Goal: Task Accomplishment & Management: Manage account settings

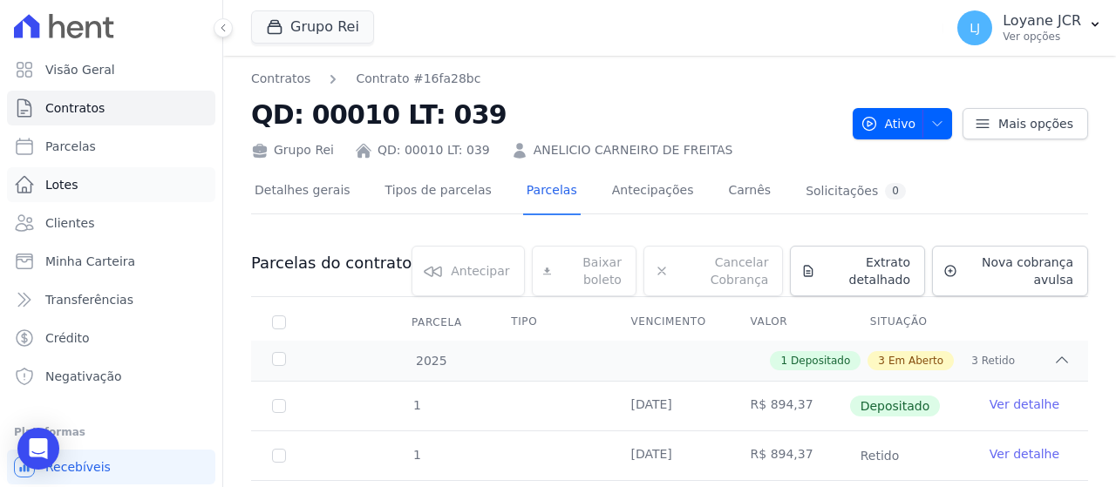
click at [105, 173] on link "Lotes" at bounding box center [111, 184] width 208 height 35
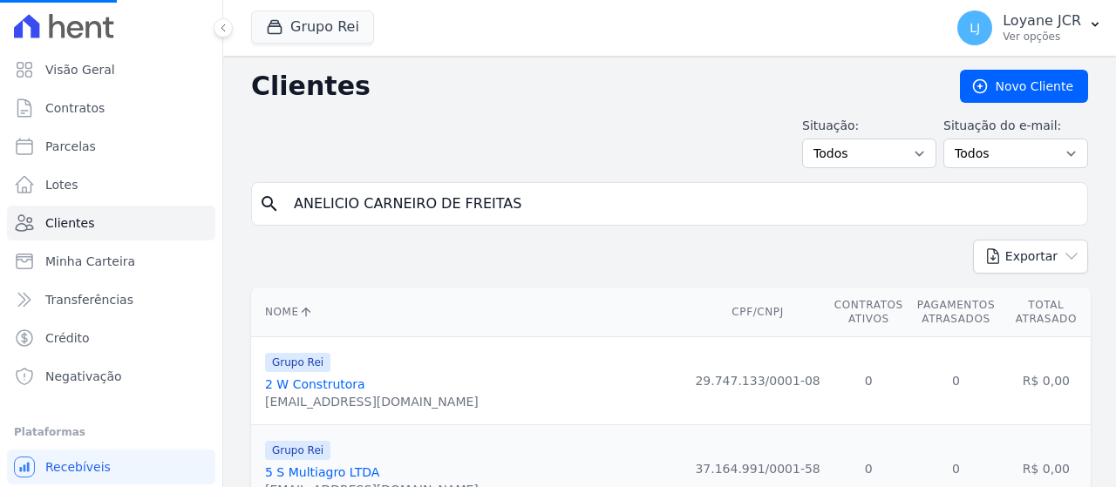
drag, startPoint x: 544, startPoint y: 198, endPoint x: -54, endPoint y: 194, distance: 598.0
click at [0, 194] on html "Visão Geral Contratos [GEOGRAPHIC_DATA] Lotes Clientes Minha Carteira Transferê…" at bounding box center [558, 243] width 1116 height 487
click at [367, 200] on input "search" at bounding box center [681, 204] width 797 height 35
drag, startPoint x: 367, startPoint y: 200, endPoint x: 350, endPoint y: 201, distance: 16.7
click at [350, 201] on input "search" at bounding box center [681, 204] width 797 height 35
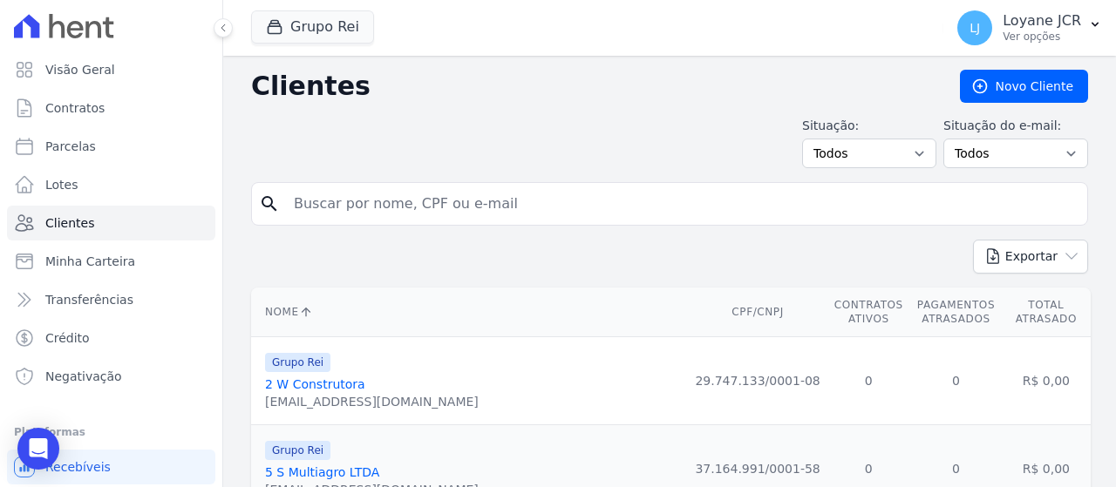
paste input "[PERSON_NAME] do [PERSON_NAME]"
type input "[PERSON_NAME] do [PERSON_NAME]"
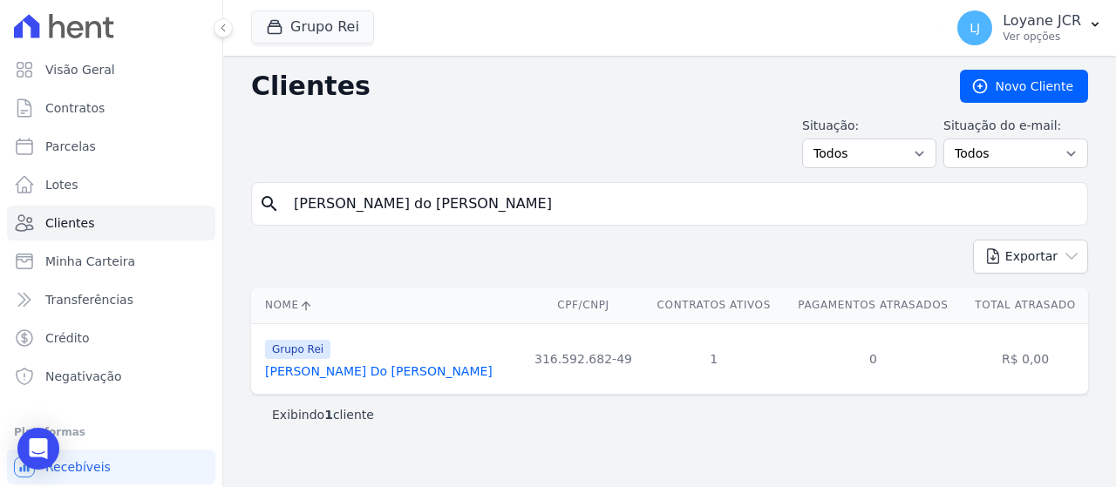
click at [403, 377] on link "[PERSON_NAME] Do [PERSON_NAME]" at bounding box center [379, 371] width 228 height 14
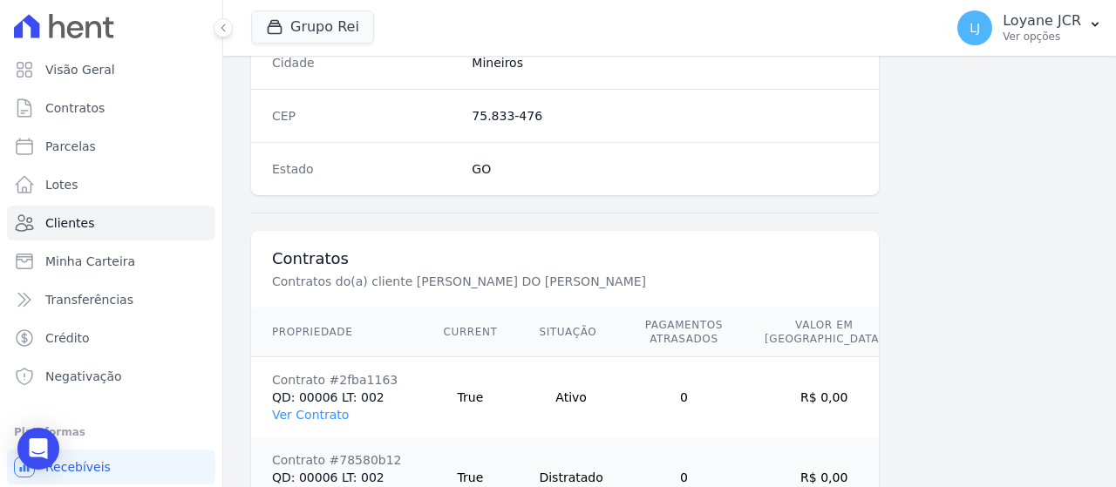
scroll to position [1229, 0]
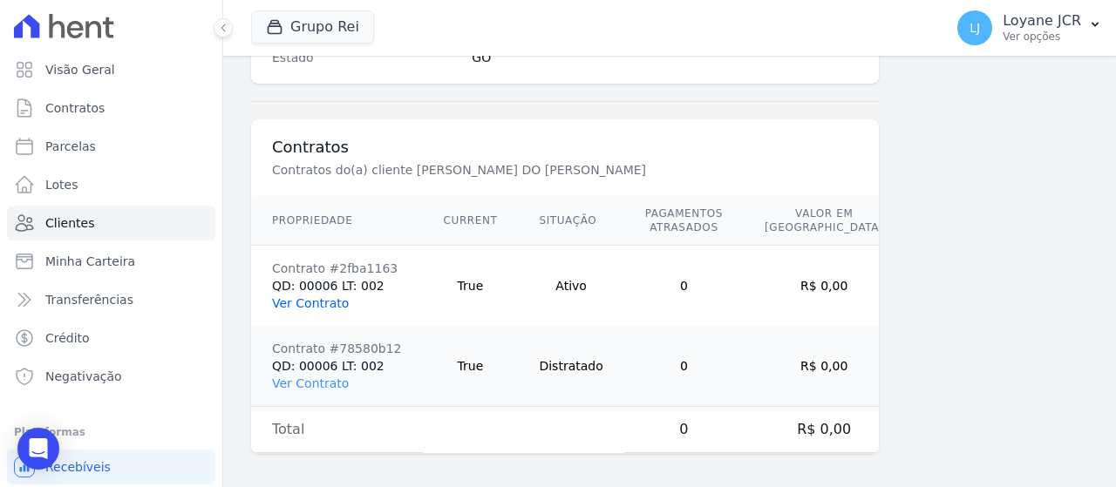
click at [327, 301] on link "Ver Contrato" at bounding box center [310, 303] width 77 height 14
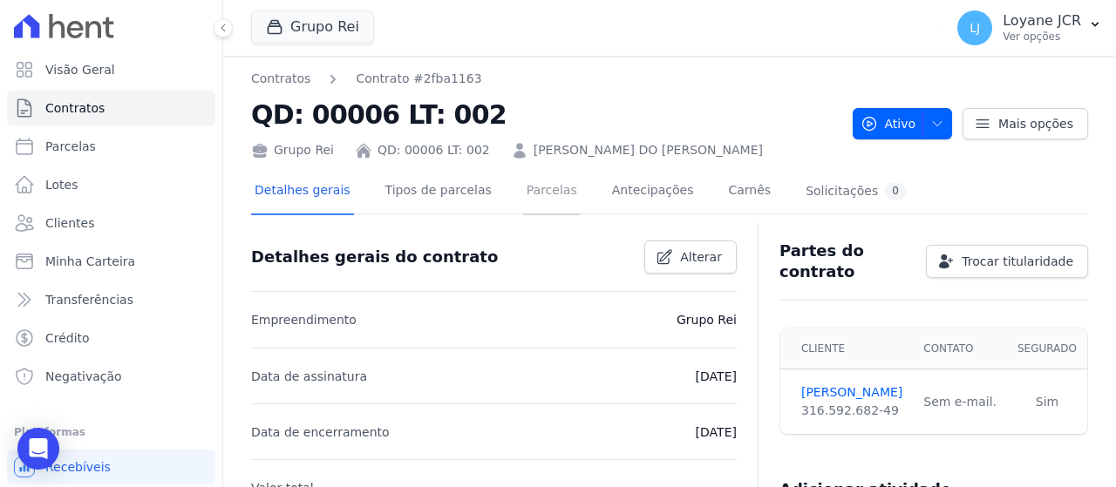
click at [527, 200] on link "Parcelas" at bounding box center [552, 192] width 58 height 46
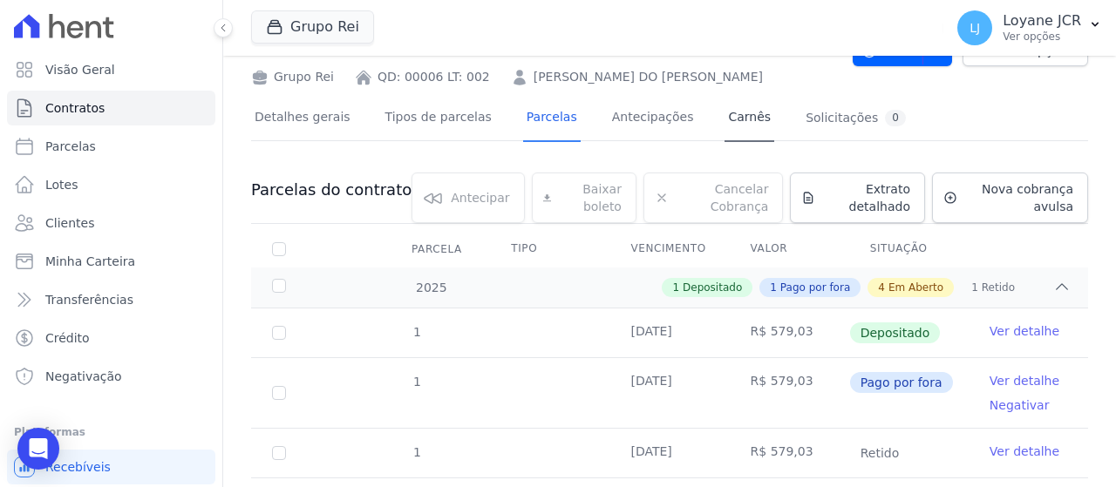
scroll to position [174, 0]
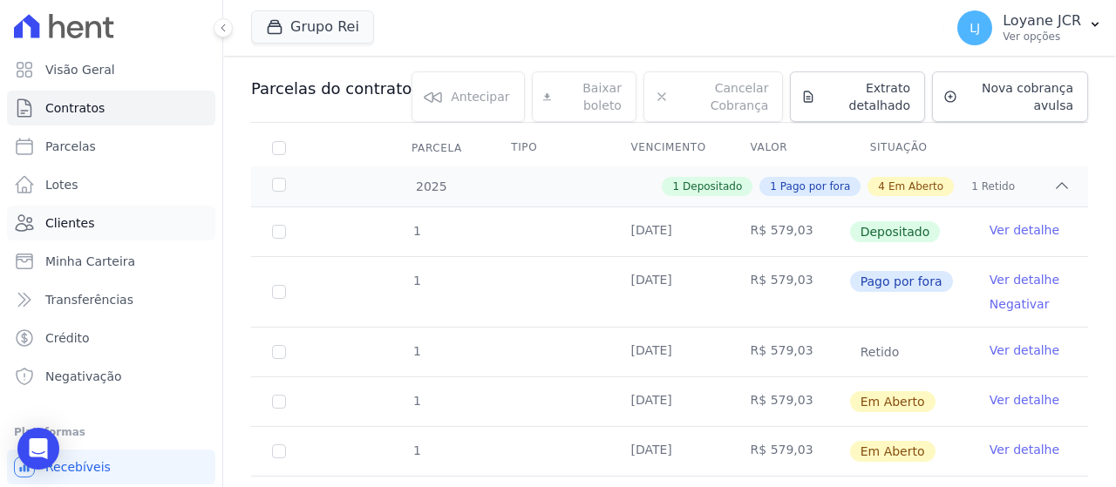
click at [59, 228] on span "Clientes" at bounding box center [69, 222] width 49 height 17
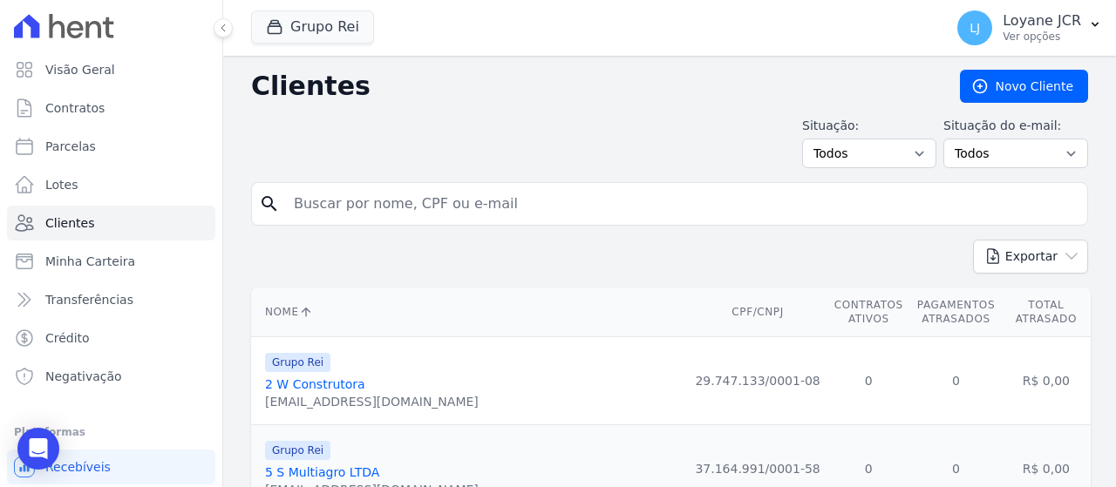
click at [354, 207] on input "search" at bounding box center [681, 204] width 797 height 35
paste input "[PERSON_NAME] DE [PERSON_NAME]"
type input "[PERSON_NAME] DE [PERSON_NAME]"
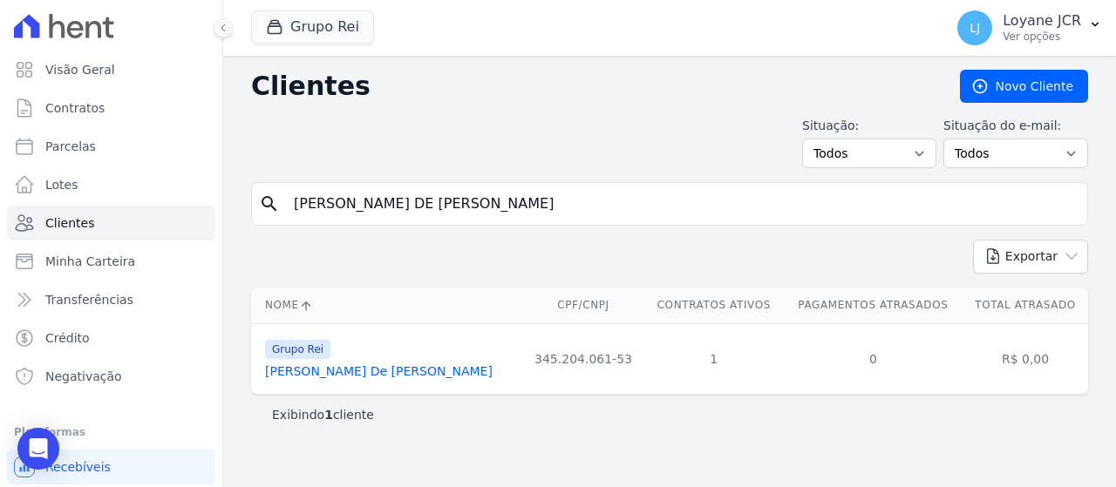
click at [349, 367] on link "[PERSON_NAME] De [PERSON_NAME]" at bounding box center [379, 371] width 228 height 14
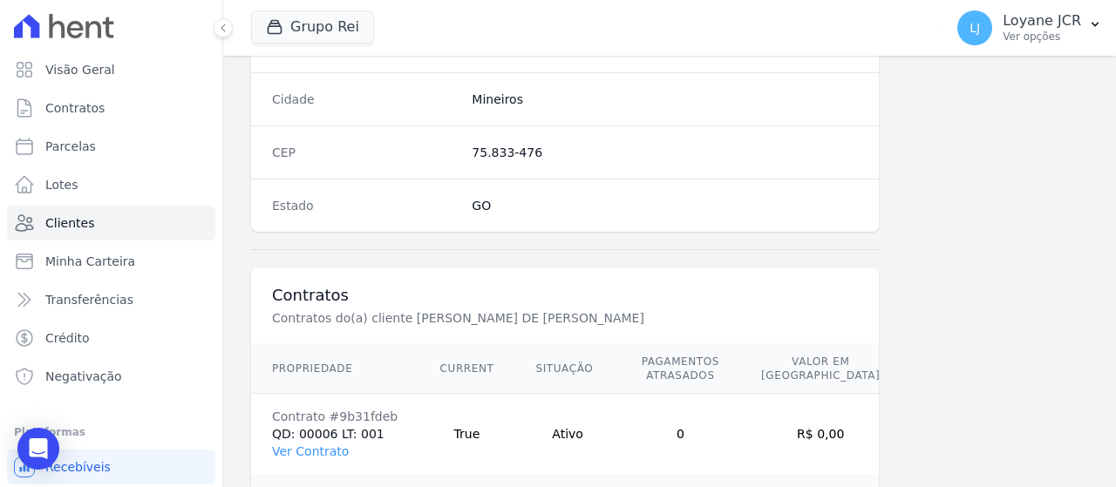
scroll to position [1229, 0]
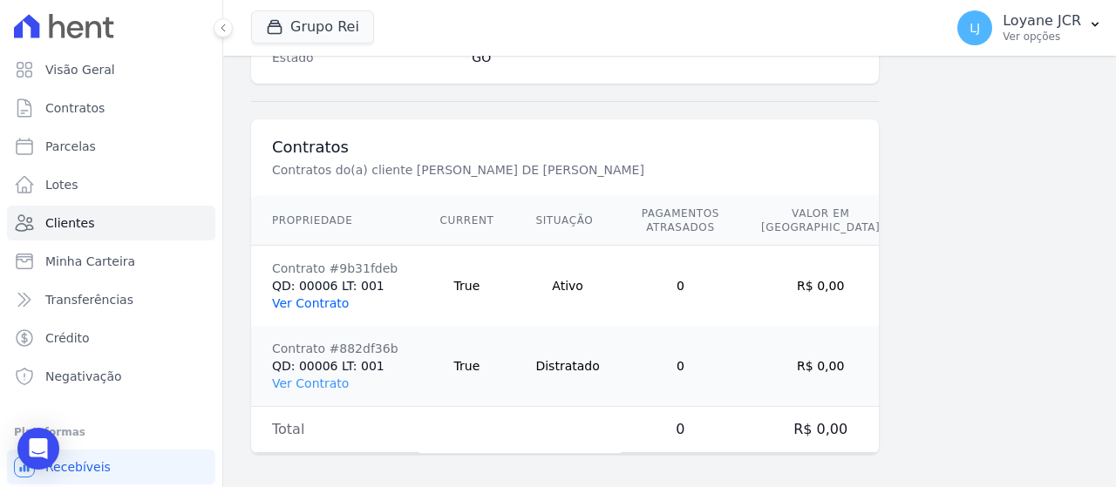
click at [276, 296] on link "Ver Contrato" at bounding box center [310, 303] width 77 height 14
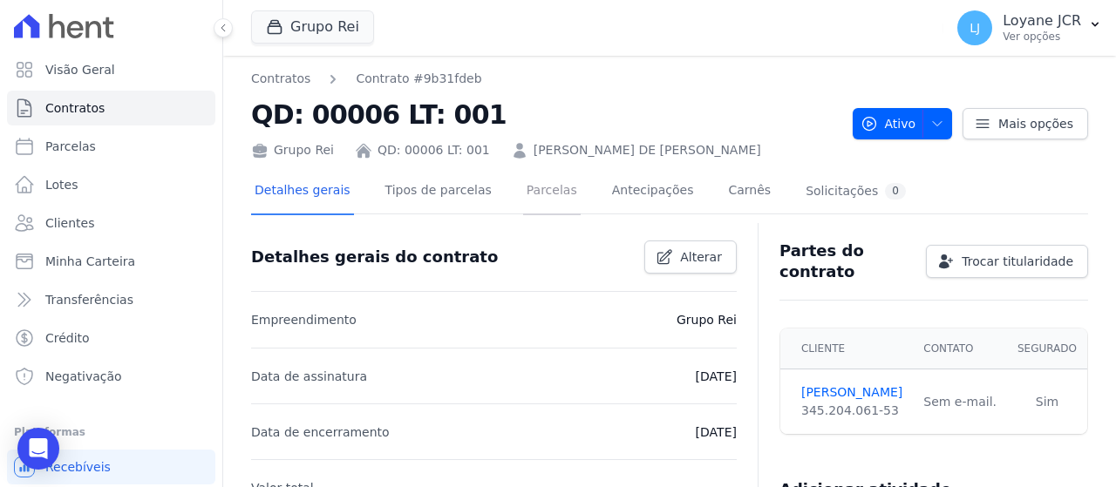
click at [523, 194] on link "Parcelas" at bounding box center [552, 192] width 58 height 46
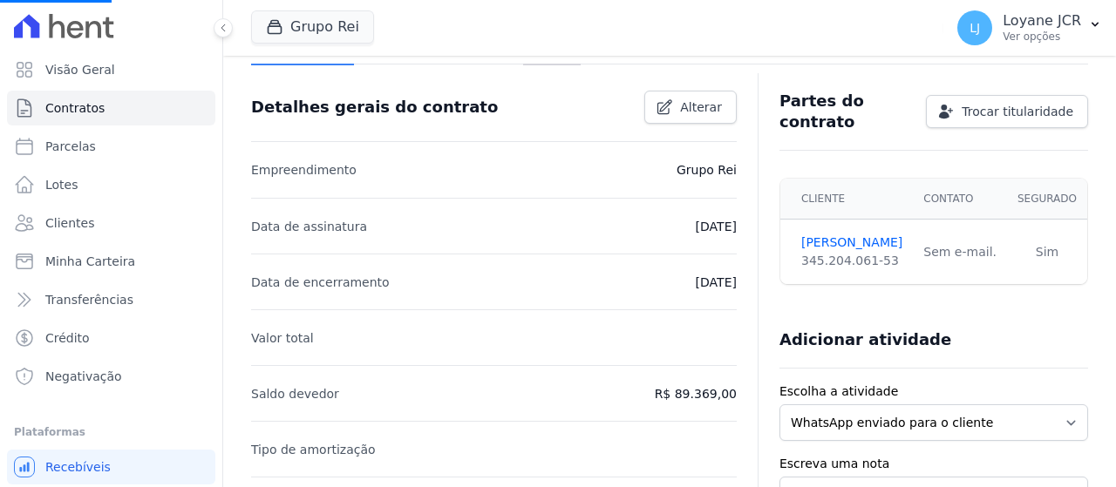
scroll to position [697, 0]
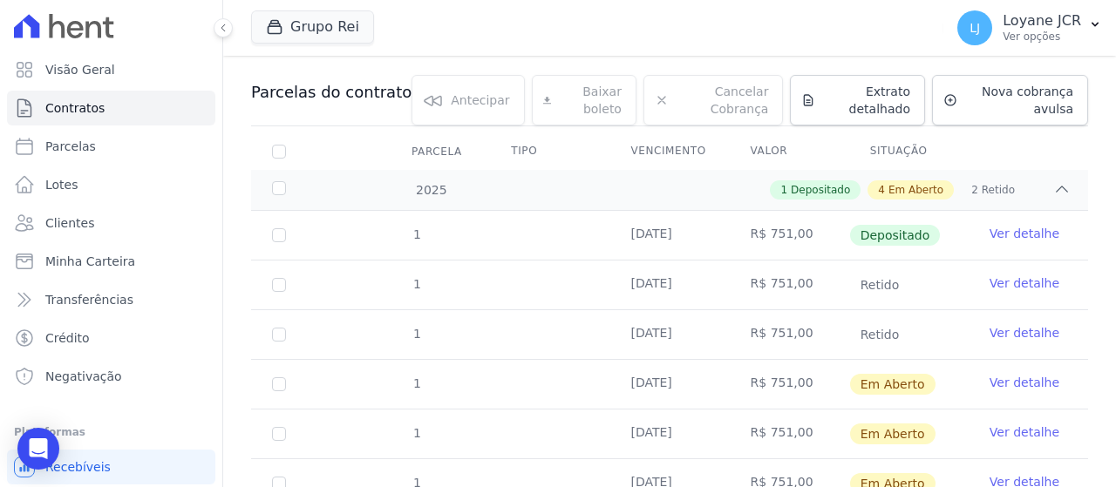
scroll to position [174, 0]
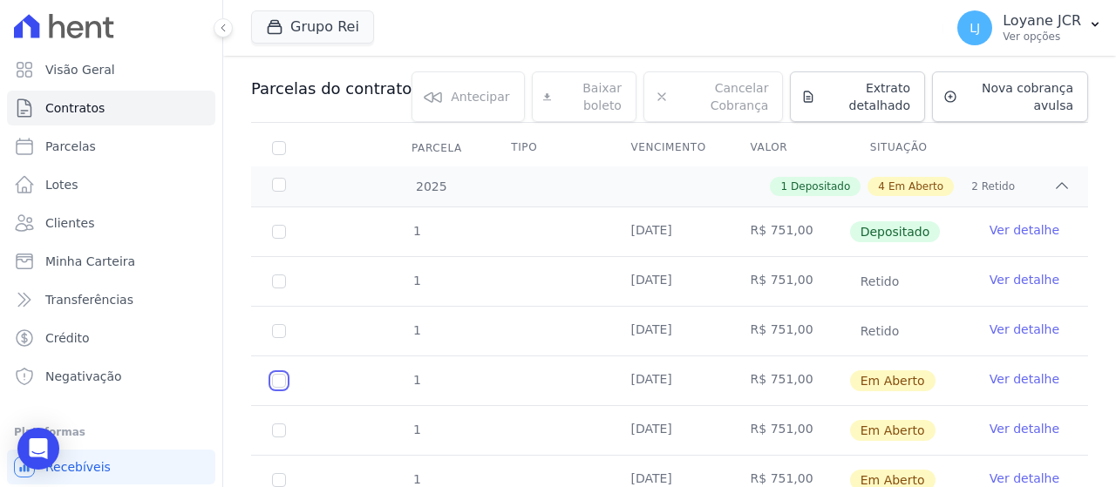
click at [279, 381] on input "checkbox" at bounding box center [279, 381] width 14 height 14
checkbox input "true"
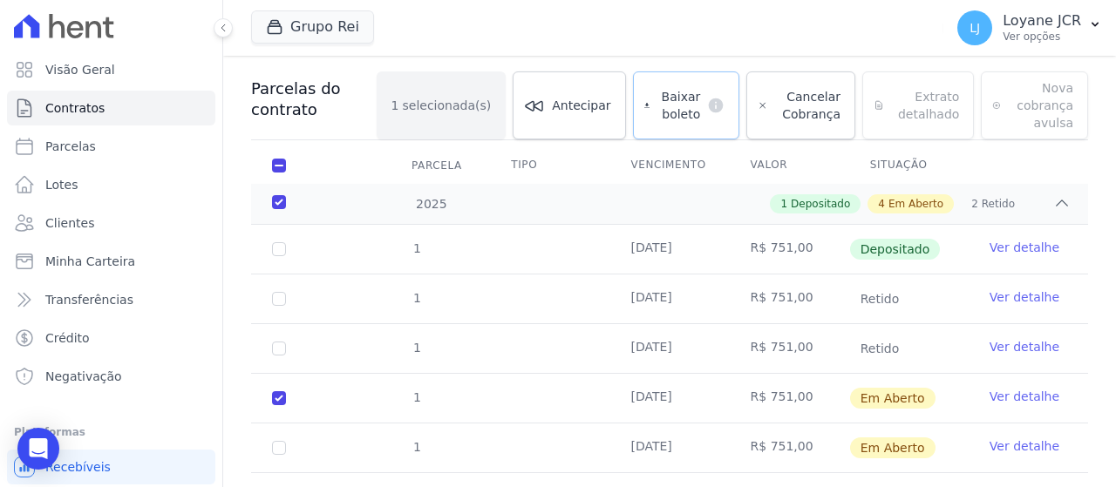
click at [678, 92] on span "Baixar boleto" at bounding box center [678, 105] width 44 height 35
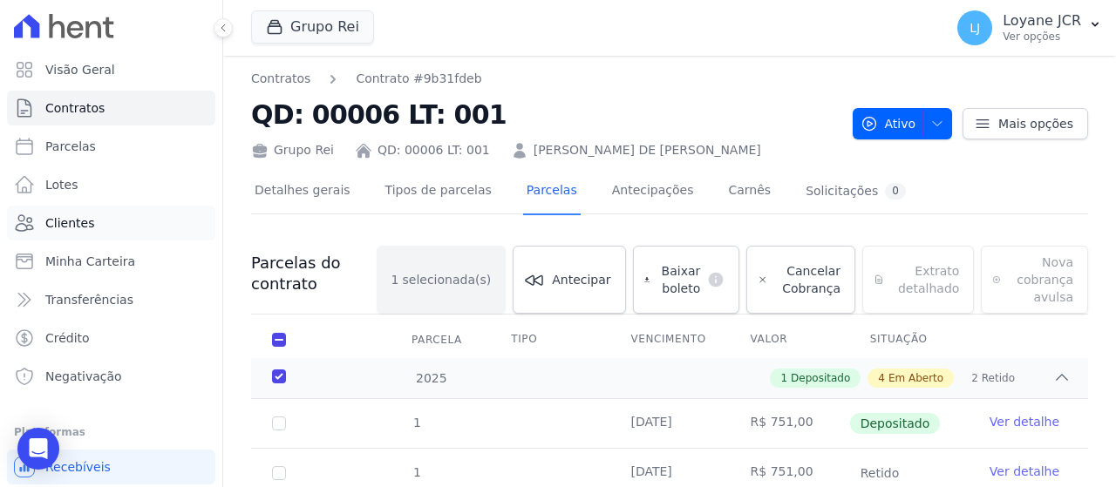
click at [91, 217] on link "Clientes" at bounding box center [111, 223] width 208 height 35
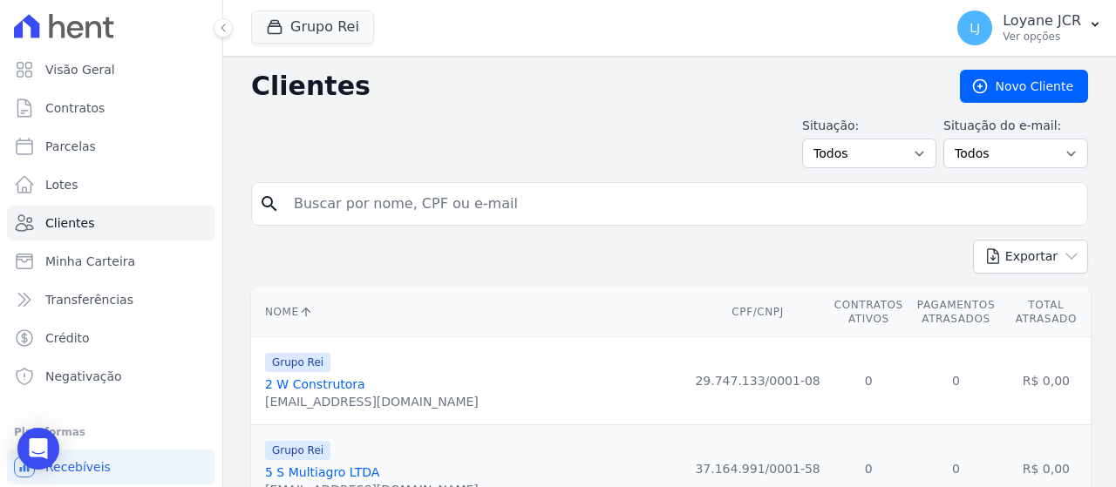
drag, startPoint x: 563, startPoint y: 187, endPoint x: 341, endPoint y: 217, distance: 224.4
click at [341, 217] on input "search" at bounding box center [681, 204] width 797 height 35
paste input "[PERSON_NAME] do [PERSON_NAME]"
type input "[PERSON_NAME] do [PERSON_NAME]"
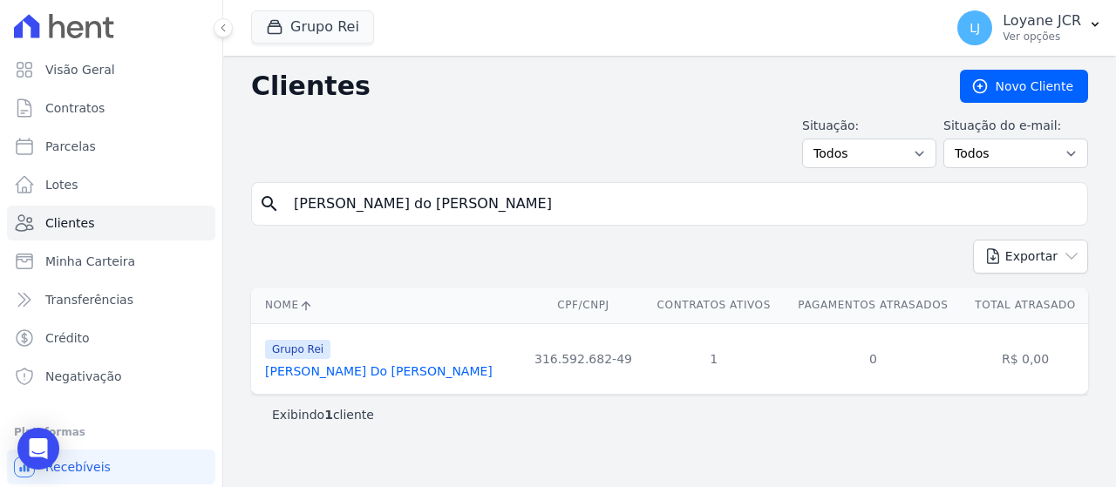
click at [411, 372] on link "[PERSON_NAME] Do [PERSON_NAME]" at bounding box center [379, 371] width 228 height 14
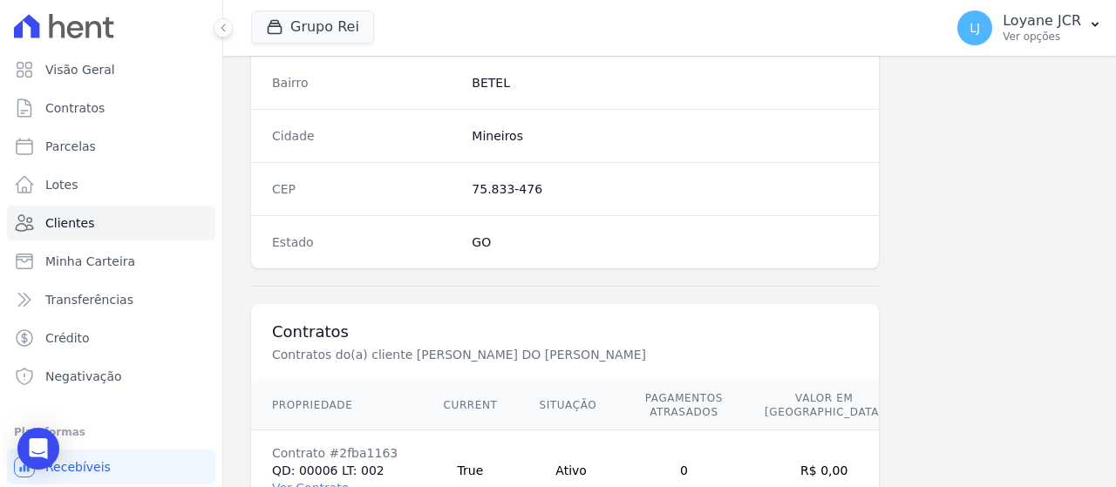
scroll to position [1229, 0]
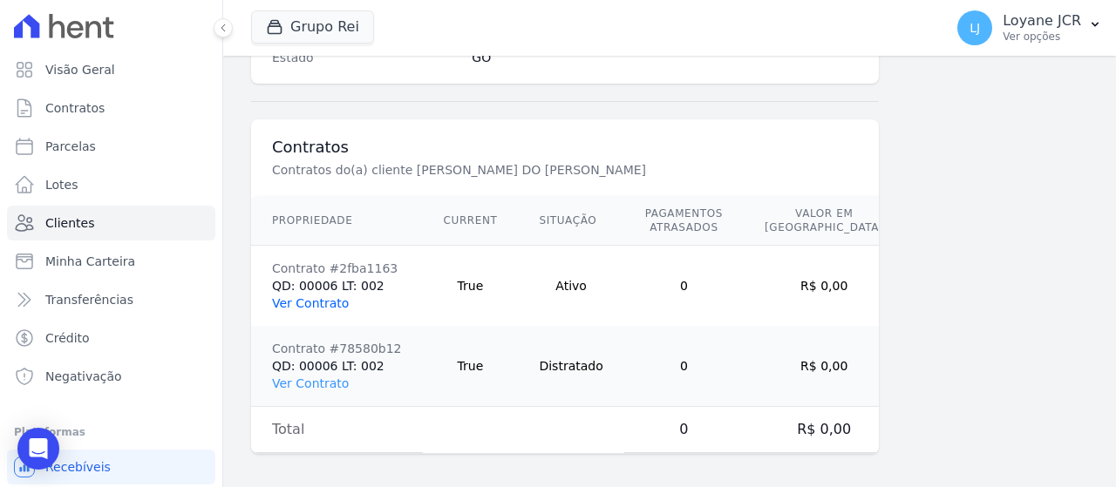
click at [288, 296] on link "Ver Contrato" at bounding box center [310, 303] width 77 height 14
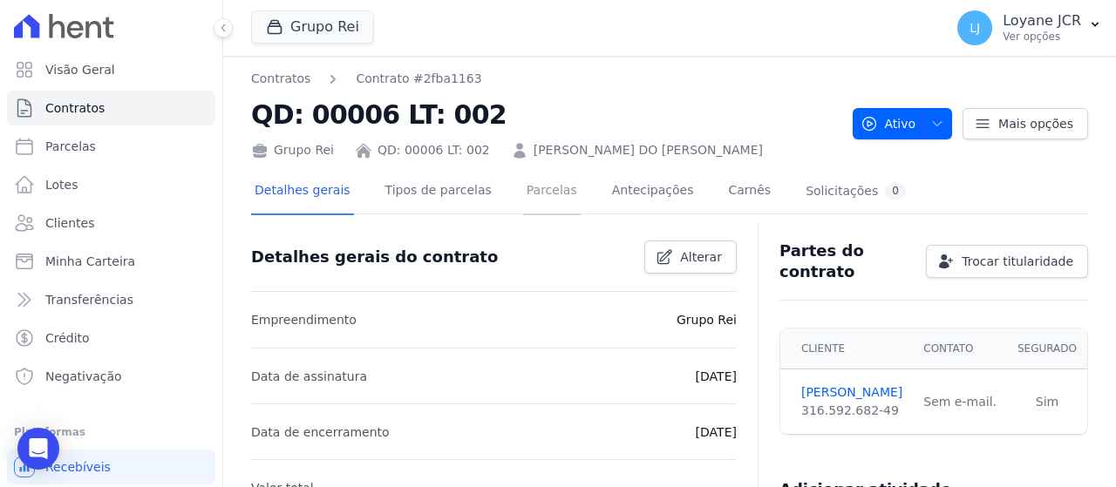
click at [539, 195] on link "Parcelas" at bounding box center [552, 192] width 58 height 46
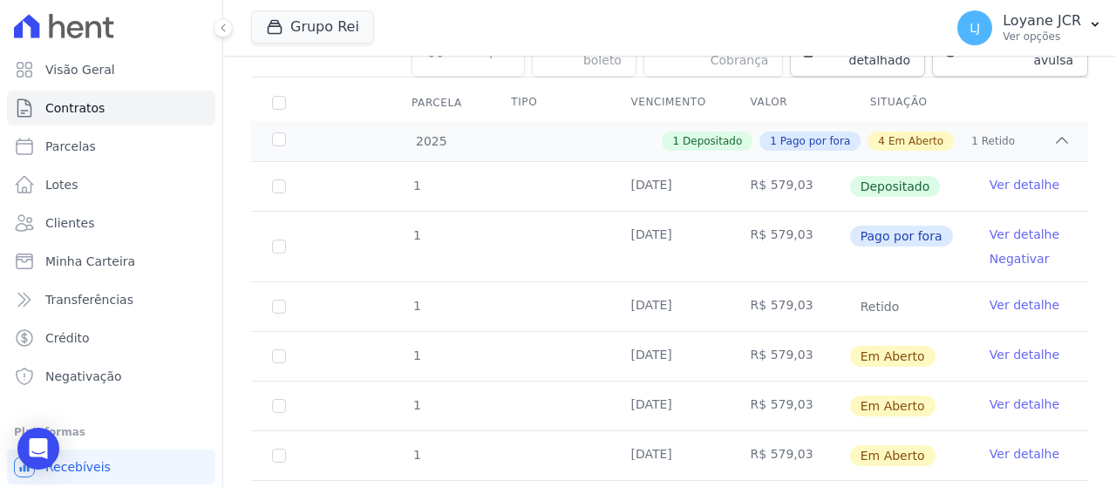
scroll to position [262, 0]
